Goal: Information Seeking & Learning: Learn about a topic

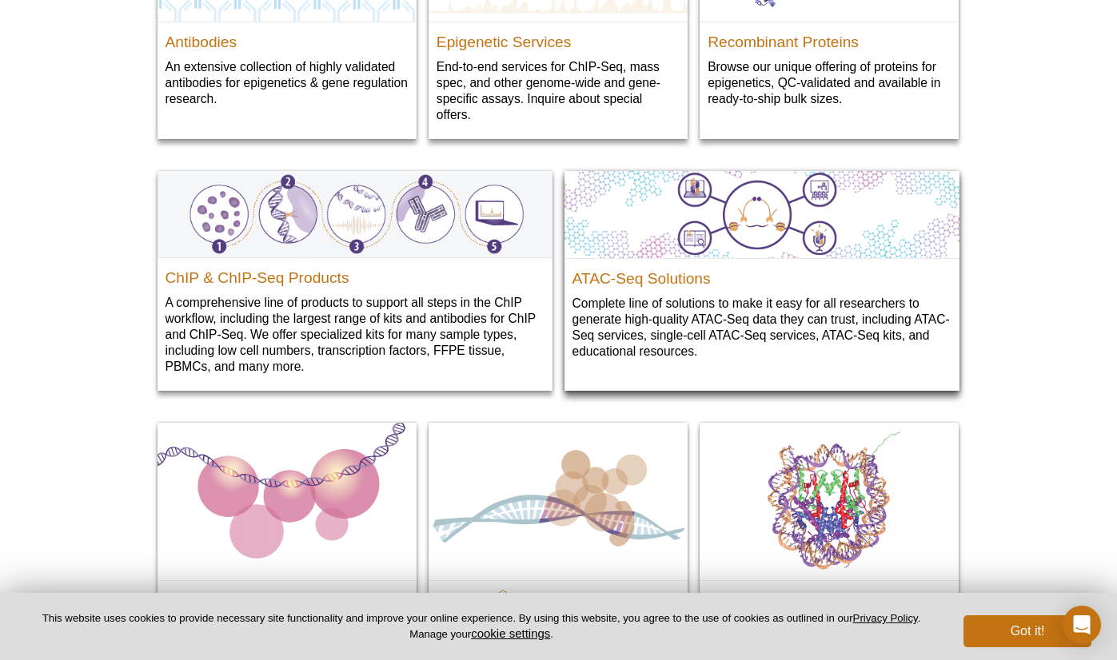
scroll to position [1838, 0]
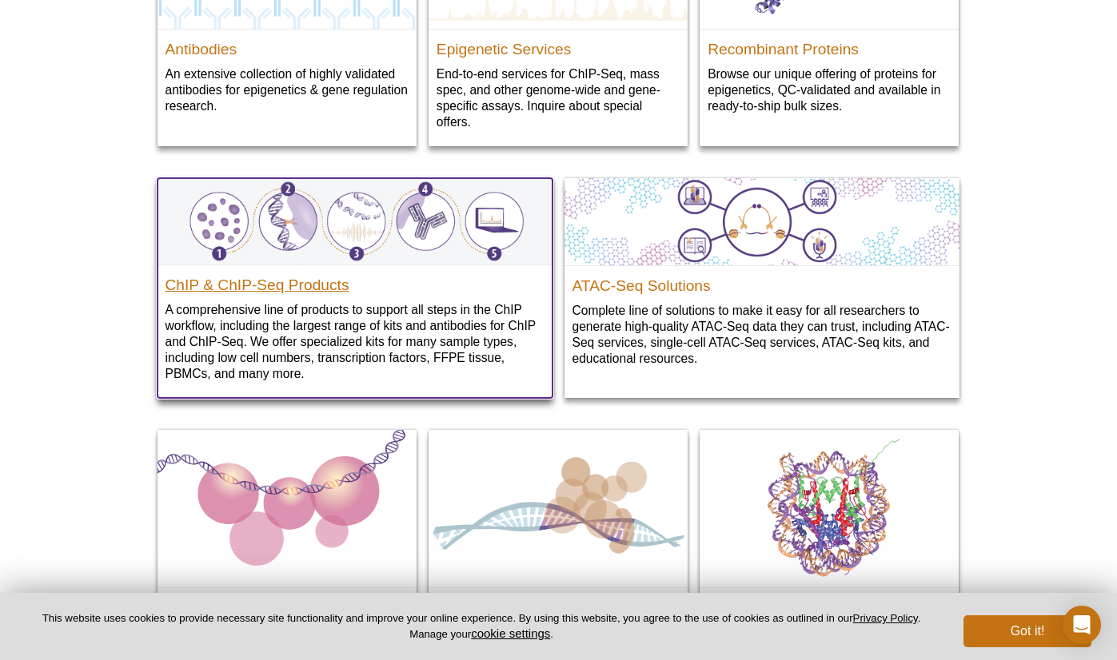
click at [249, 285] on h2 "ChIP & ChIP-Seq Products" at bounding box center [354, 281] width 379 height 24
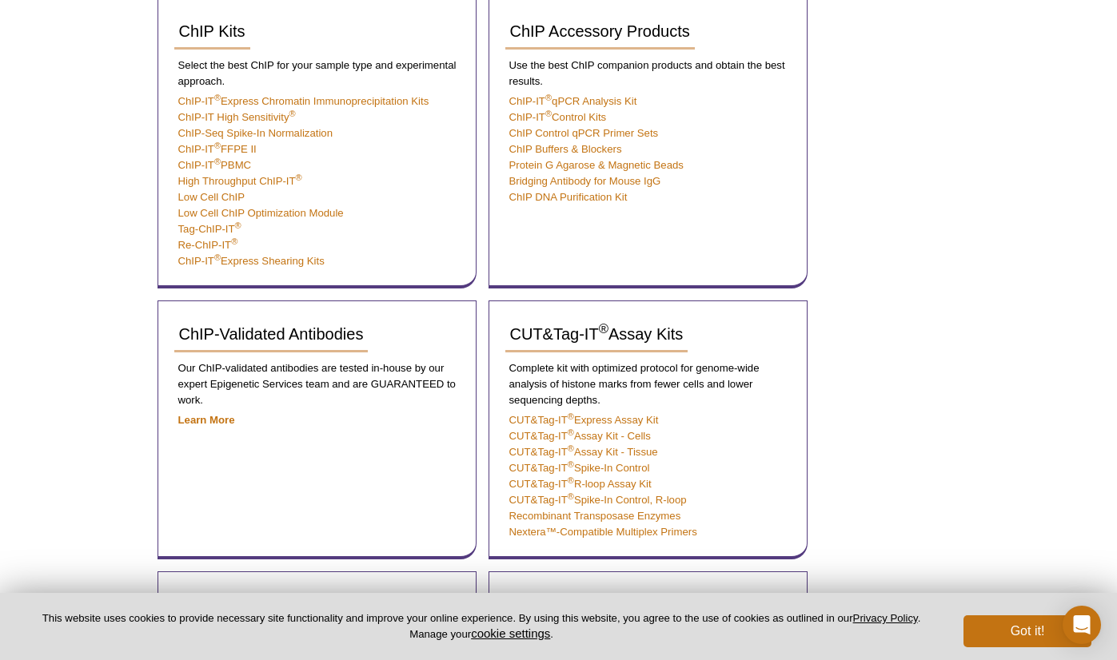
scroll to position [376, 0]
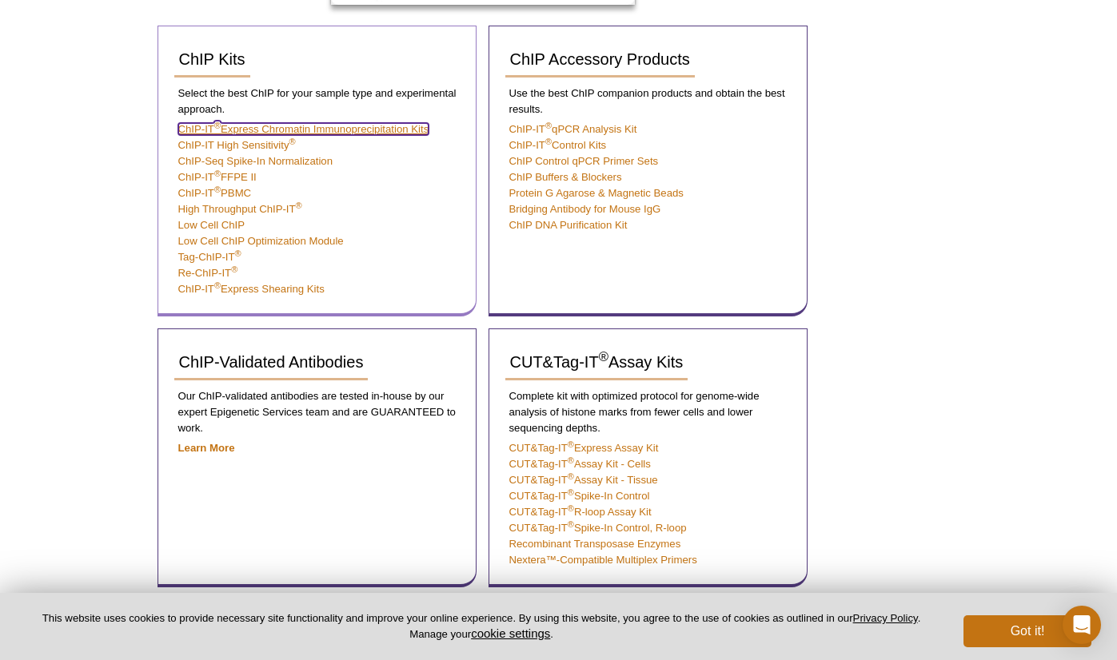
click at [332, 129] on link "ChIP-IT ® Express Chromatin Immunoprecipitation Kits" at bounding box center [303, 129] width 251 height 12
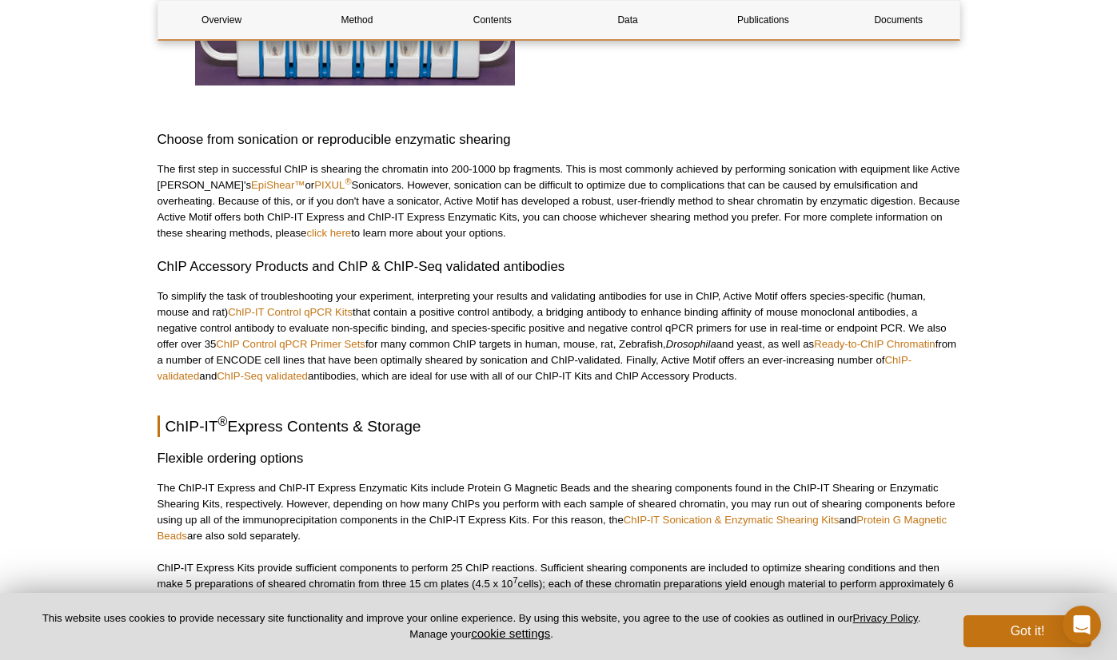
scroll to position [2693, 0]
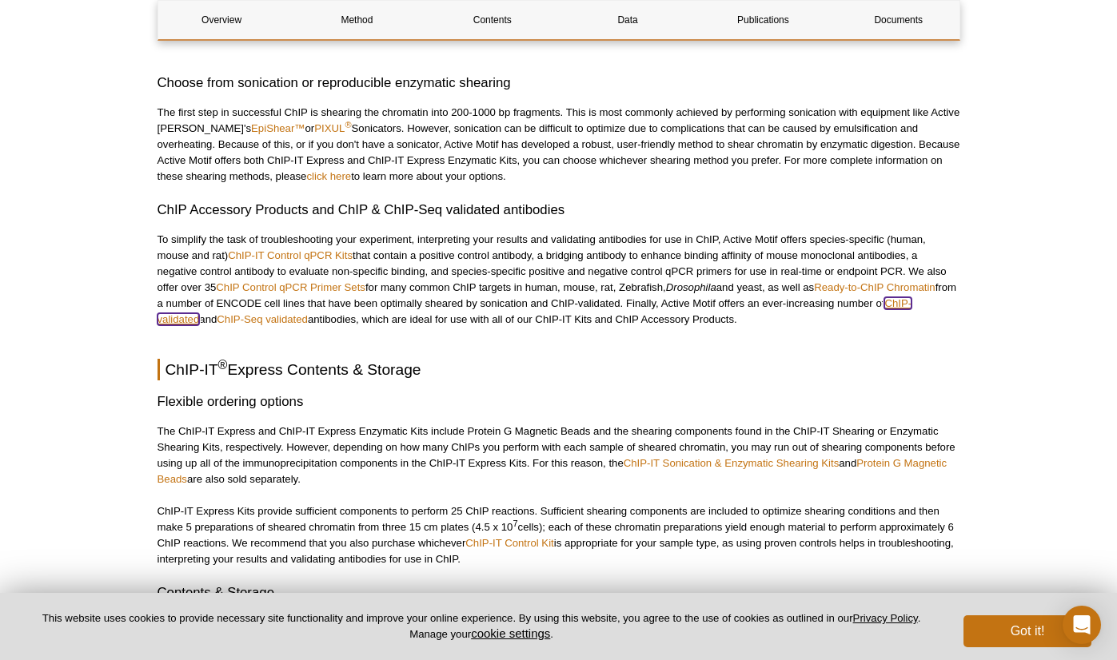
click at [912, 301] on link "ChIP-validated" at bounding box center [534, 311] width 754 height 28
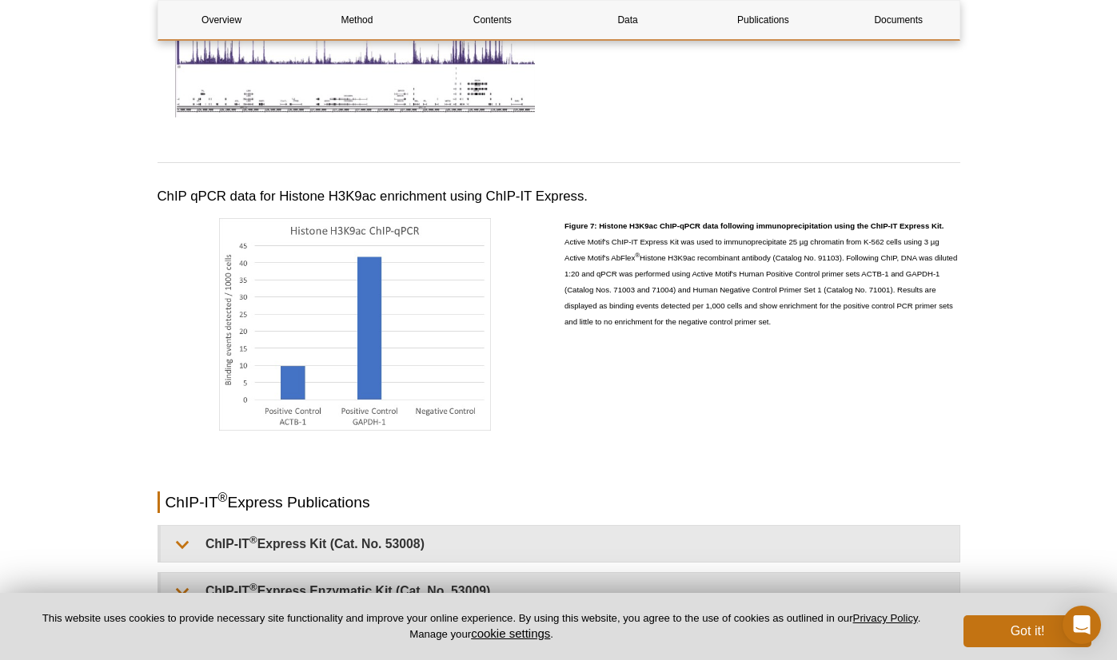
scroll to position [3732, 0]
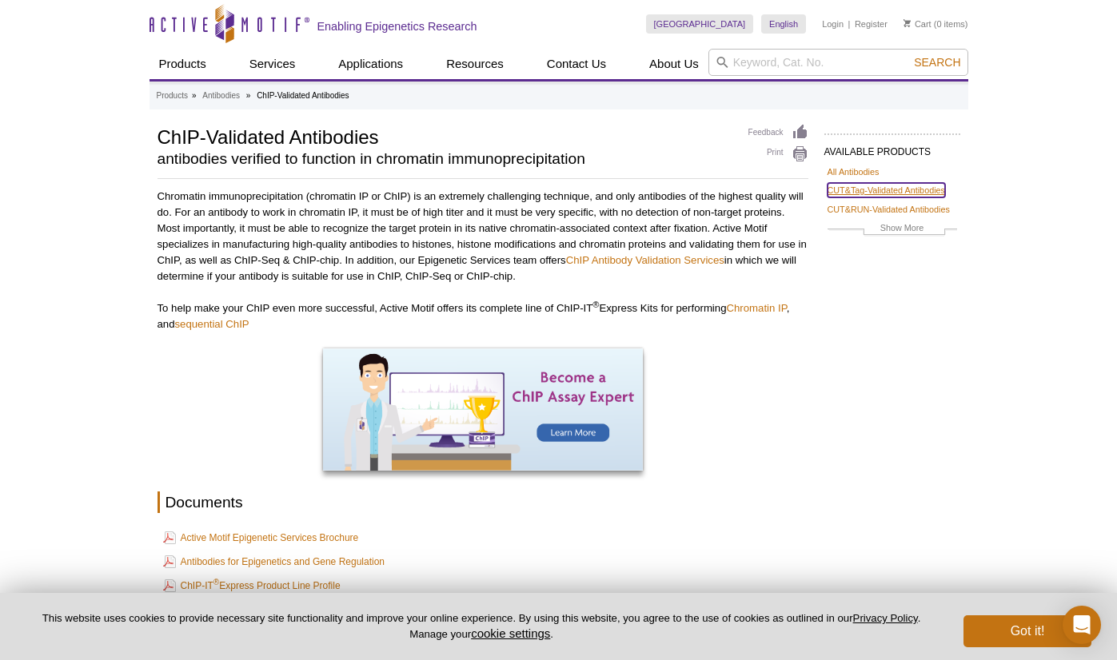
click at [888, 189] on link "CUT&Tag-Validated Antibodies" at bounding box center [885, 190] width 117 height 14
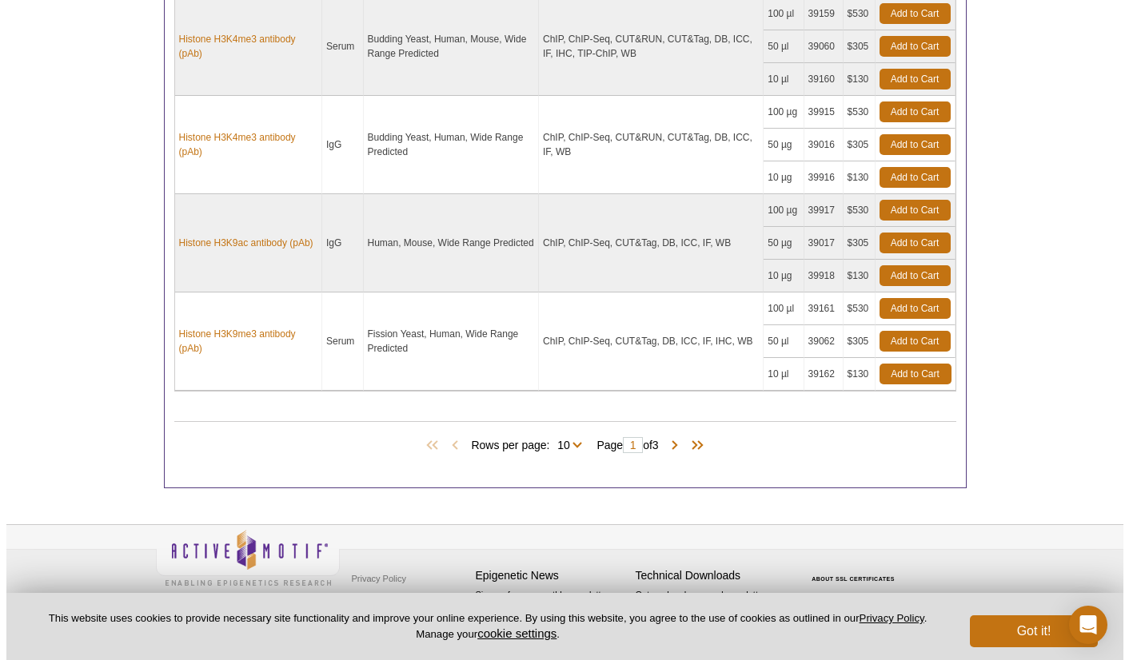
scroll to position [1385, 0]
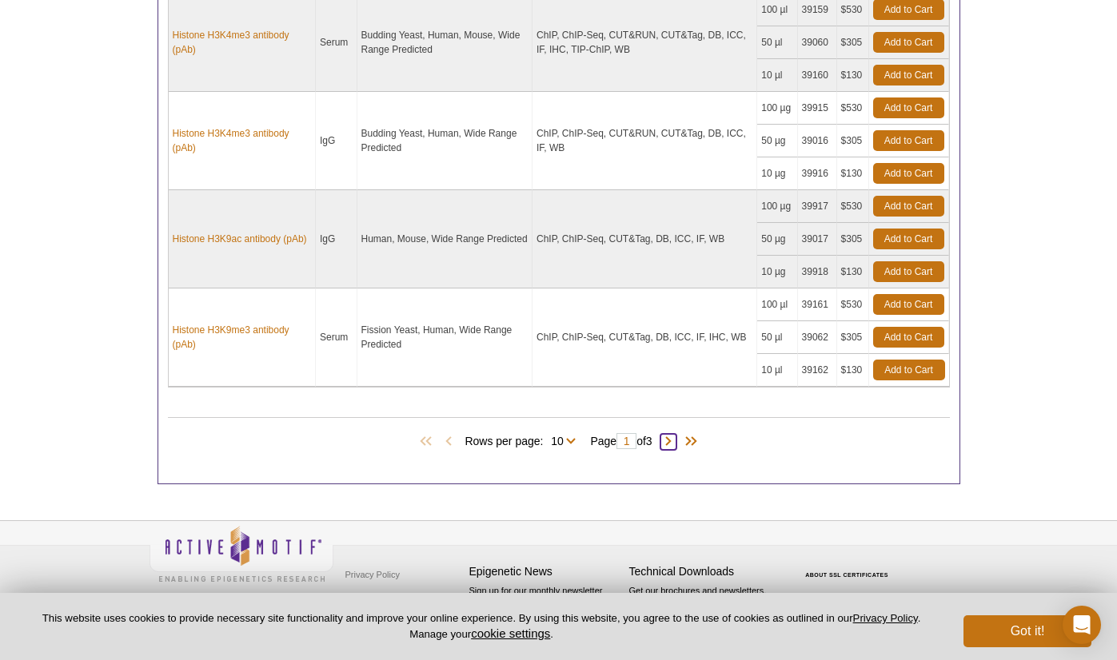
click at [675, 438] on span at bounding box center [668, 442] width 16 height 16
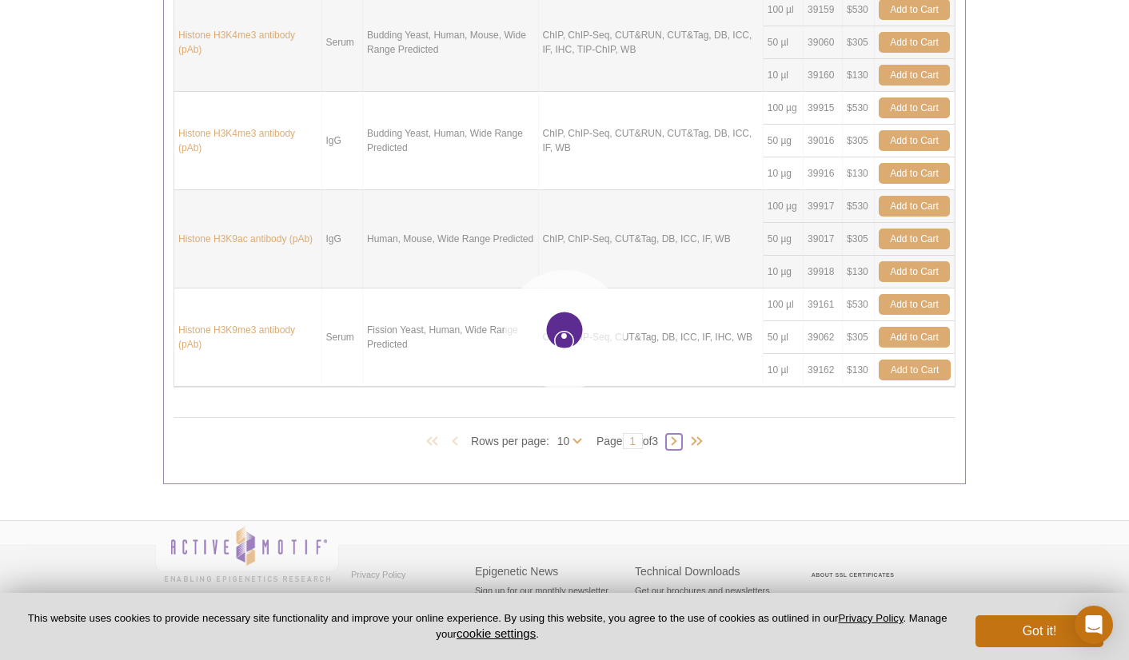
type input "2"
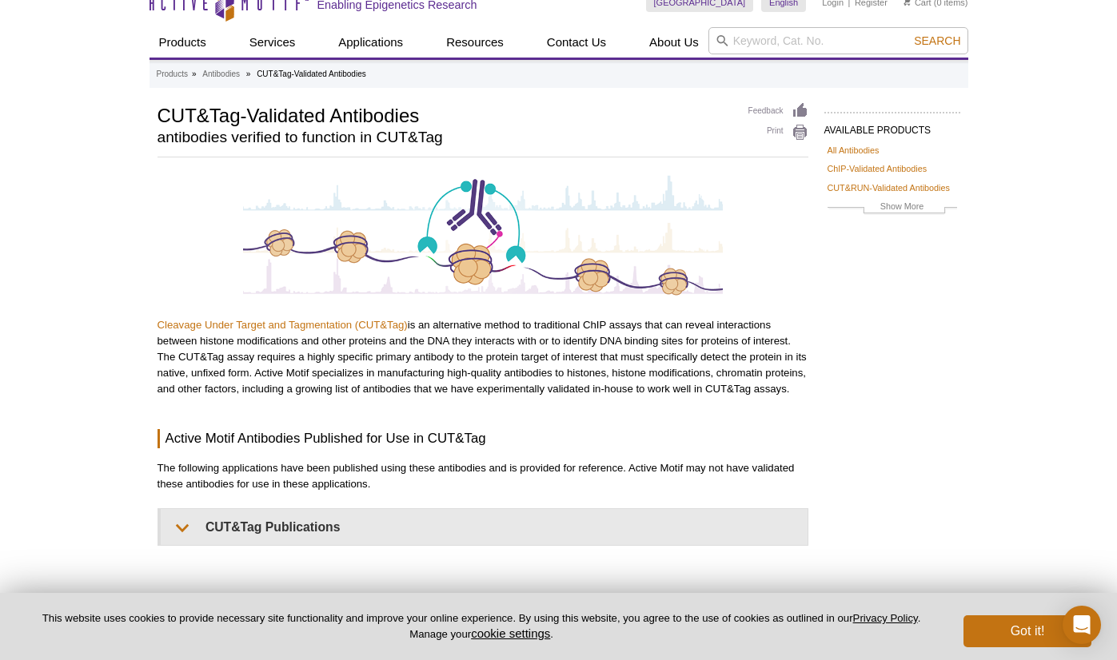
scroll to position [0, 0]
